Goal: Navigation & Orientation: Find specific page/section

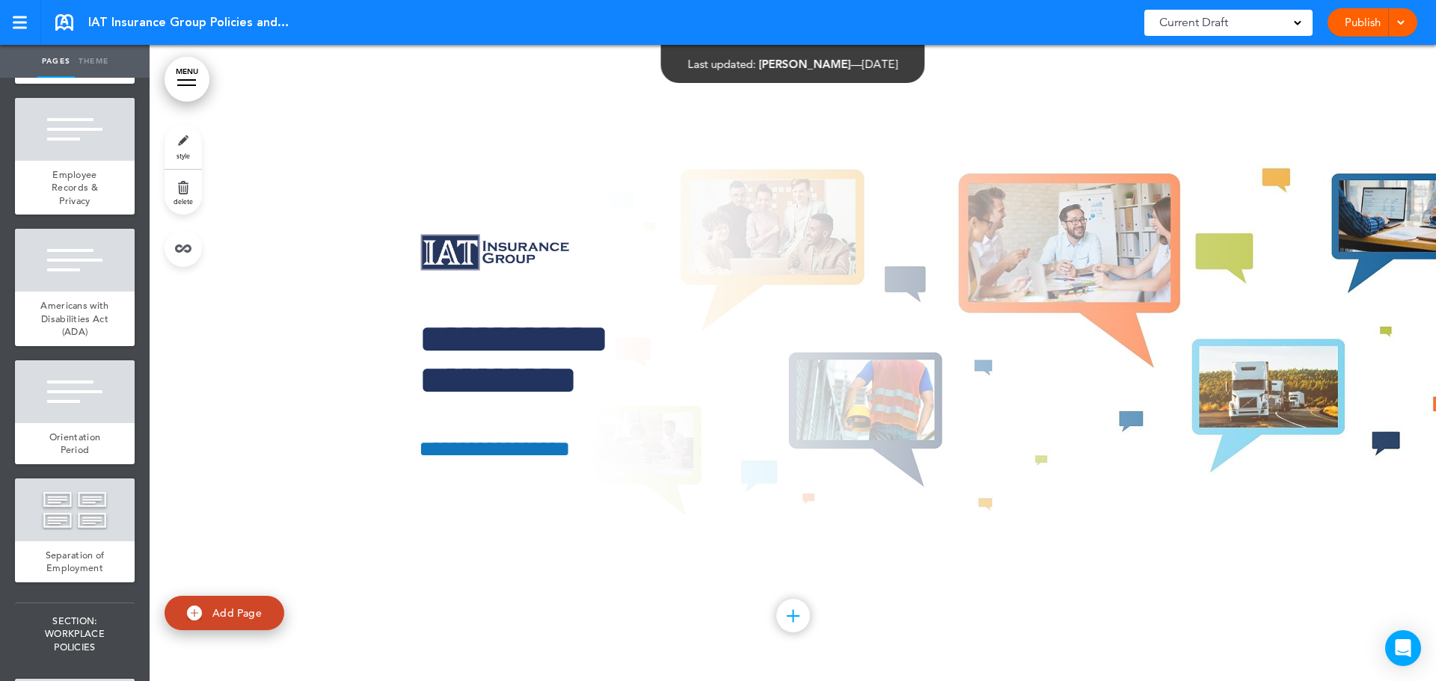
scroll to position [2618, 0]
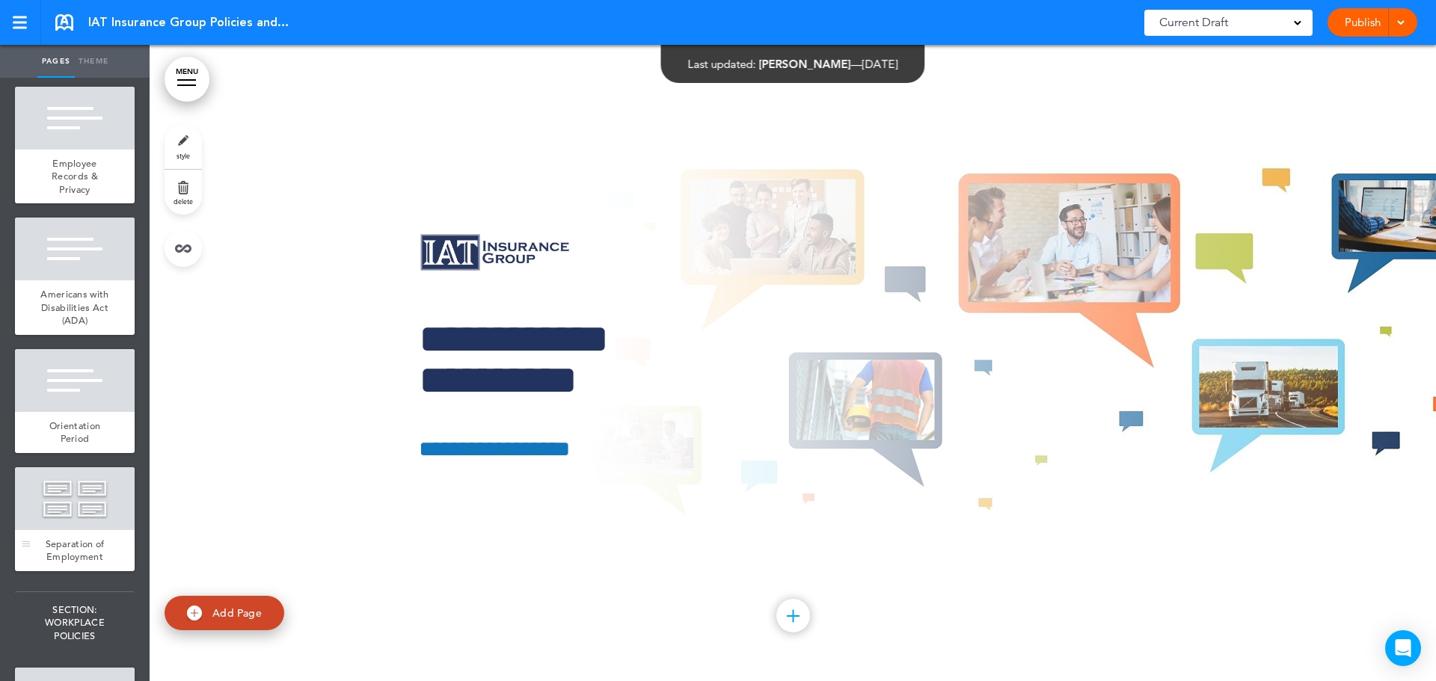
click at [79, 530] on div at bounding box center [75, 499] width 120 height 63
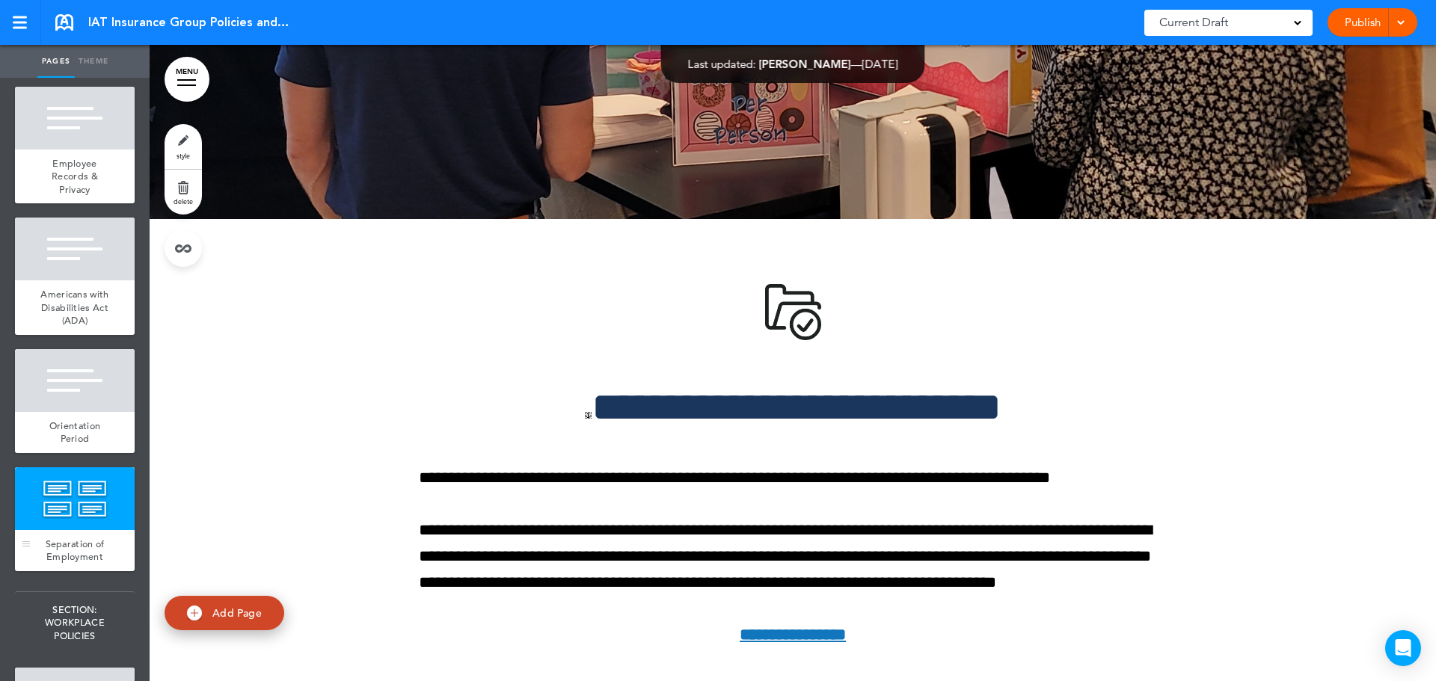
scroll to position [18819, 0]
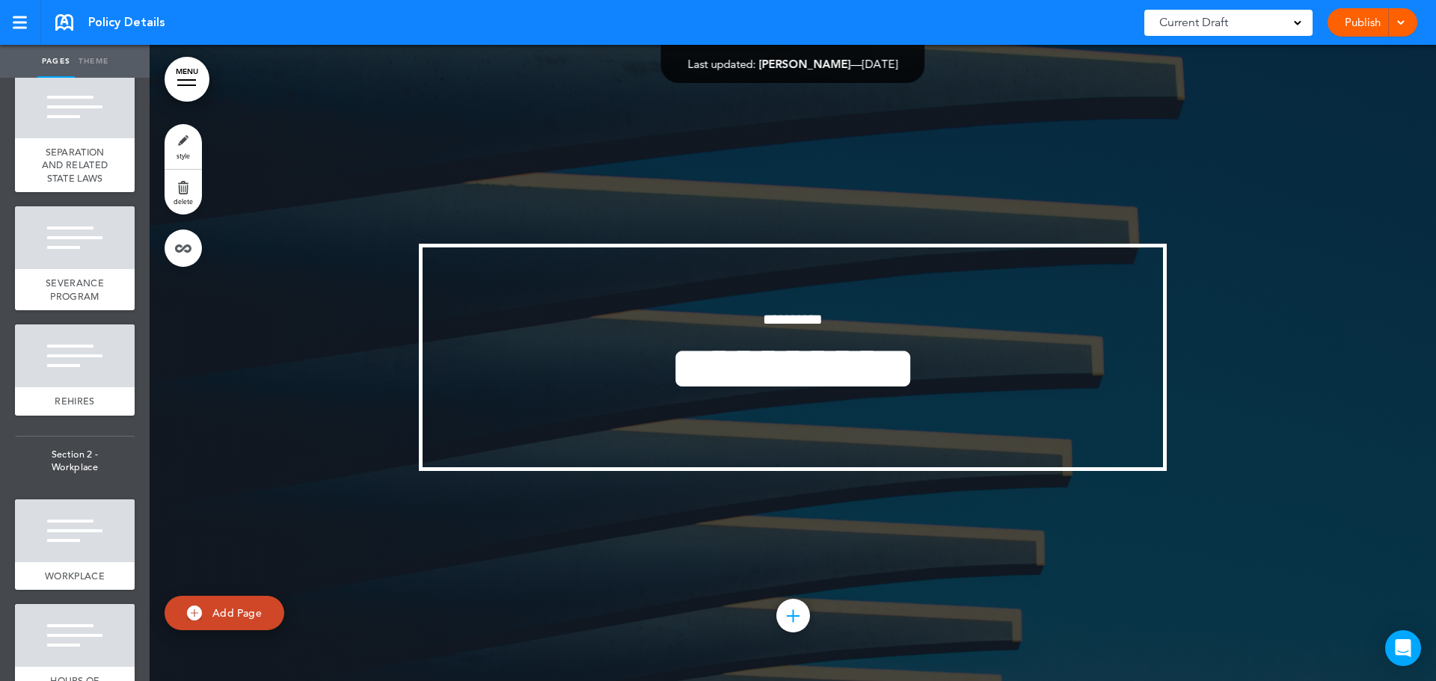
scroll to position [1197, 0]
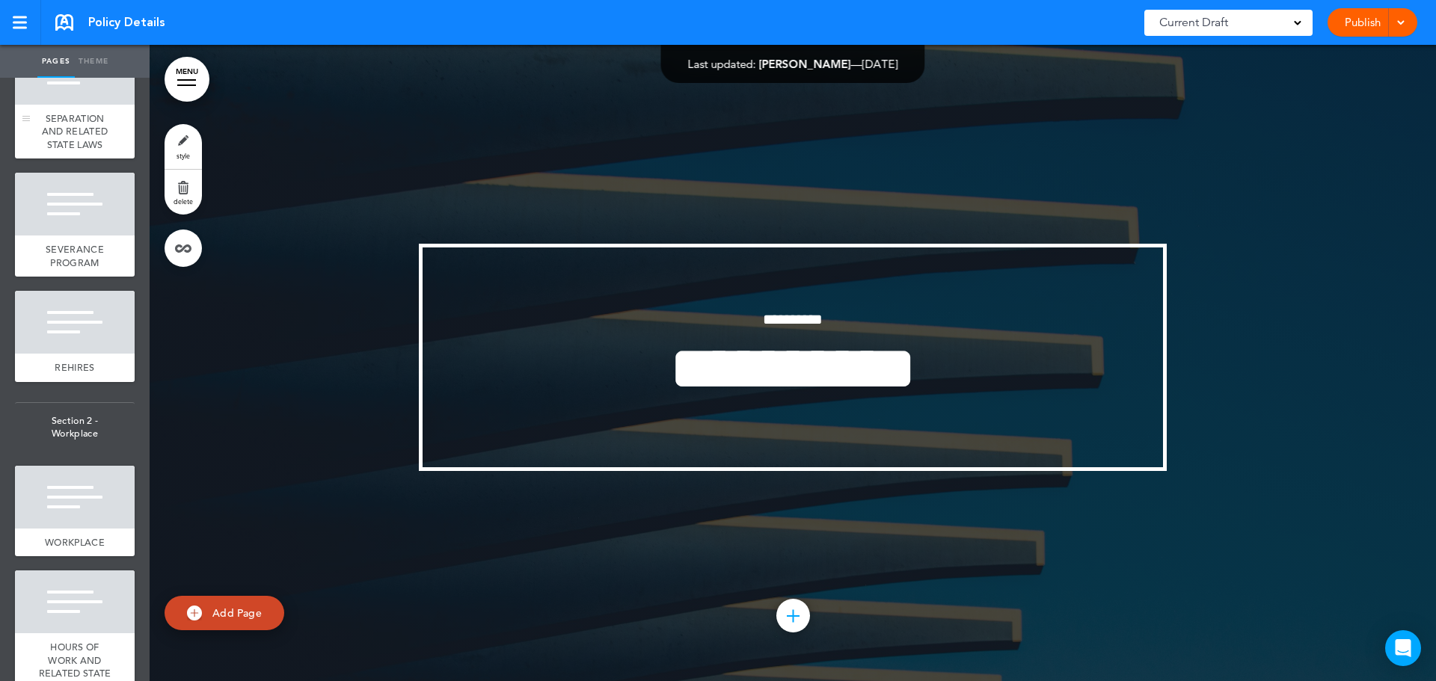
click at [78, 151] on span "SEPARATION AND RELATED STATE LAWS" at bounding box center [75, 131] width 66 height 39
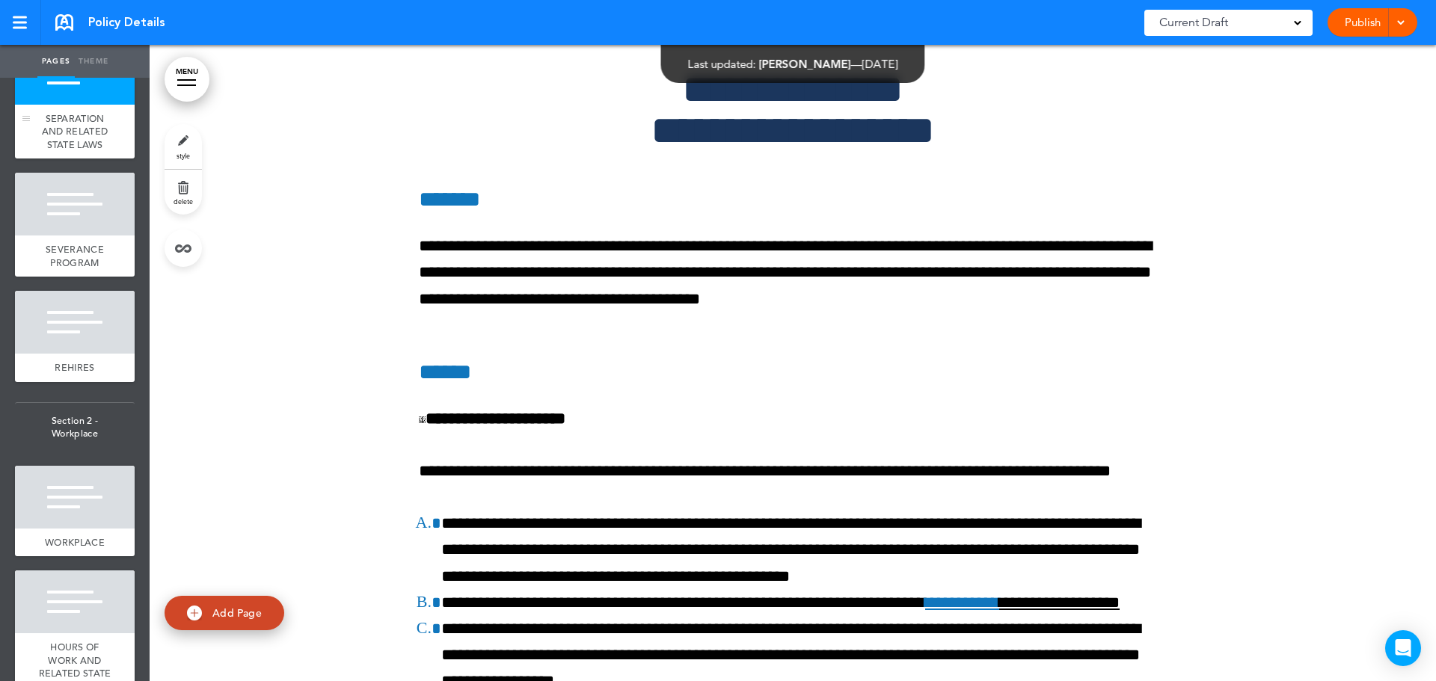
scroll to position [10050, 0]
